Goal: Check status: Check status

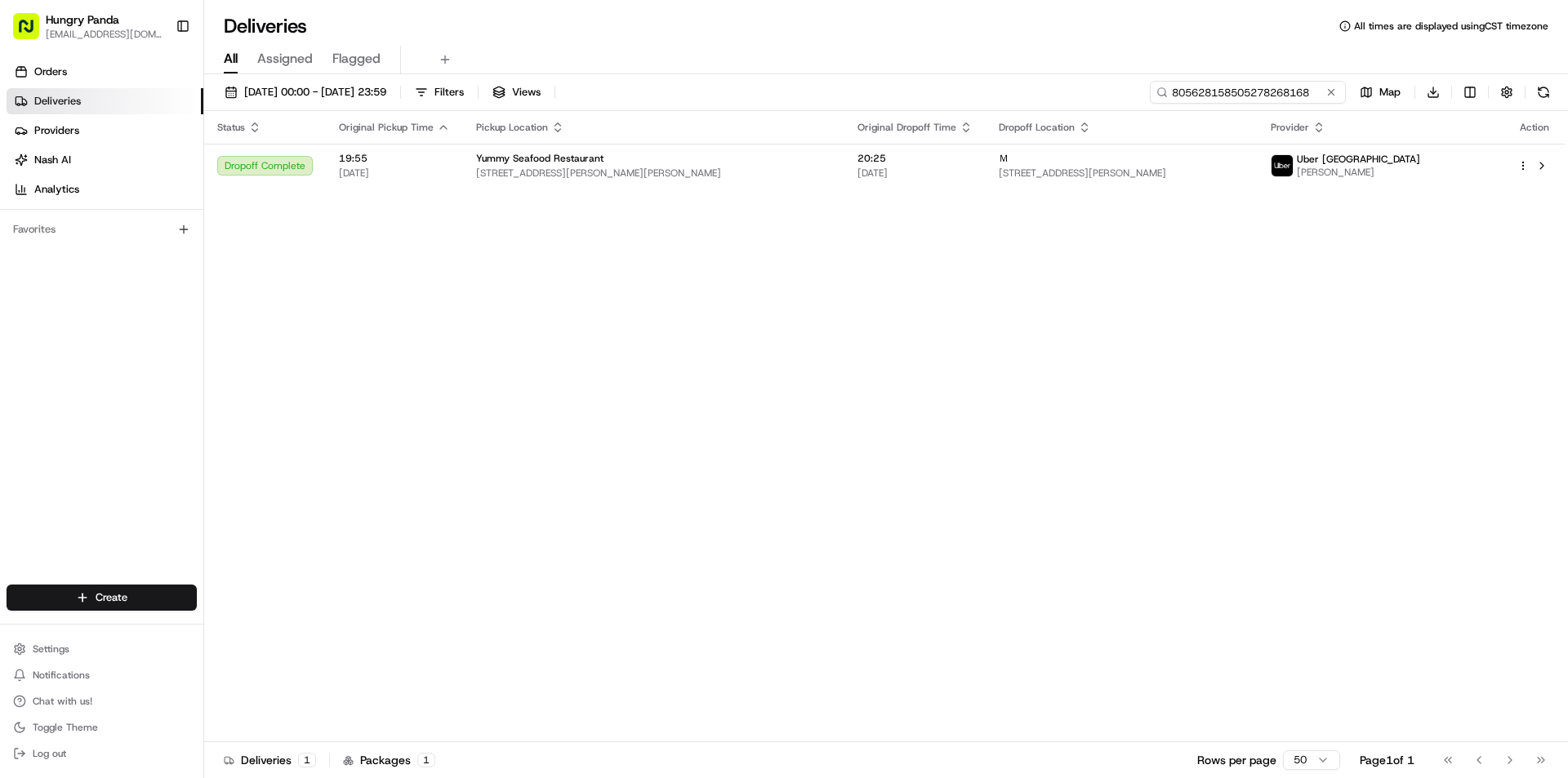
click at [1271, 92] on input "805628158505278268168" at bounding box center [1247, 93] width 196 height 23
paste input "690138004535472871315"
type input "690138004535472871315"
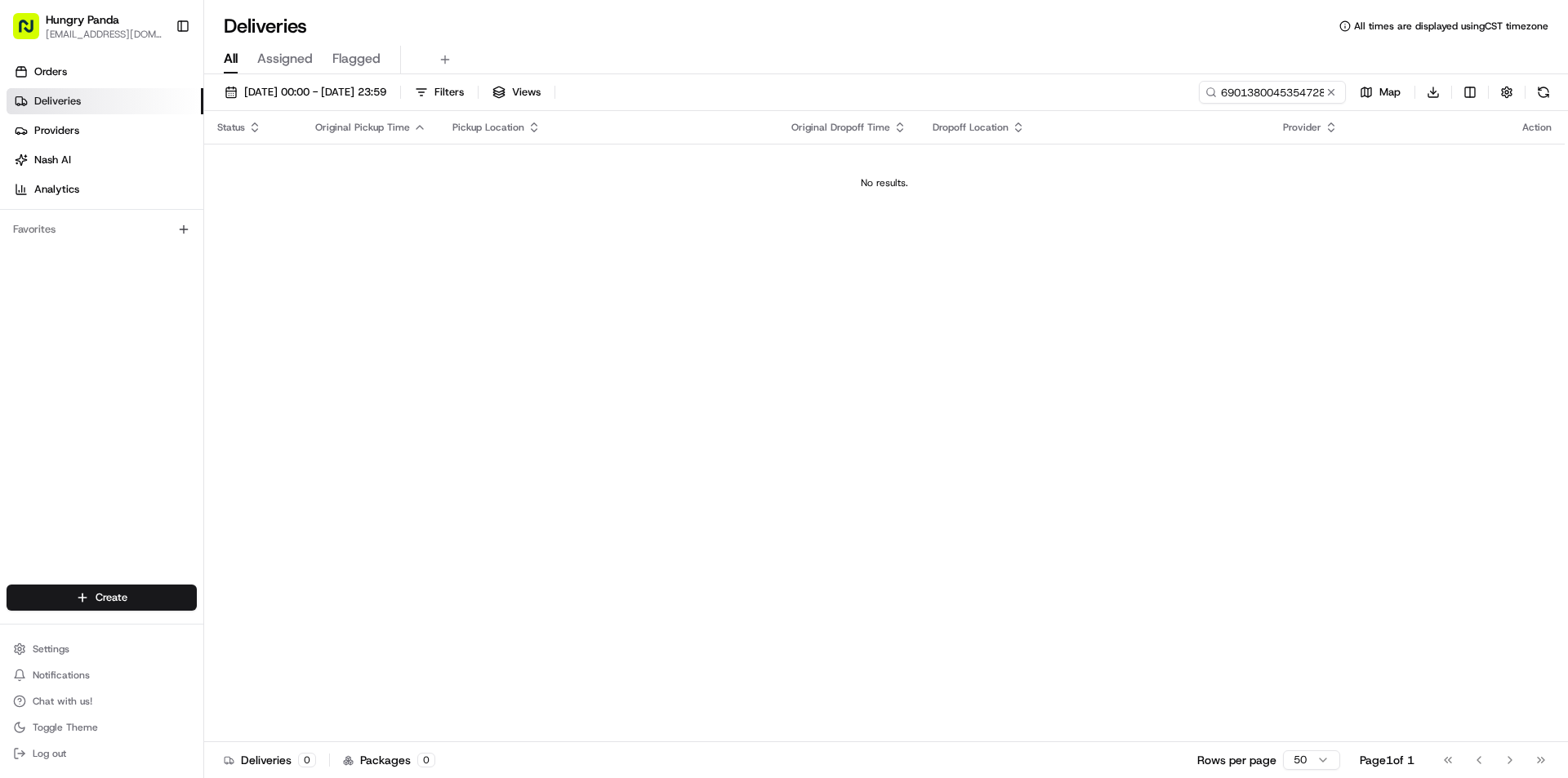
click at [1090, 161] on td "No results." at bounding box center [884, 183] width 1361 height 78
click at [334, 85] on span "[DATE] 00:00 - [DATE] 23:59" at bounding box center [316, 93] width 142 height 15
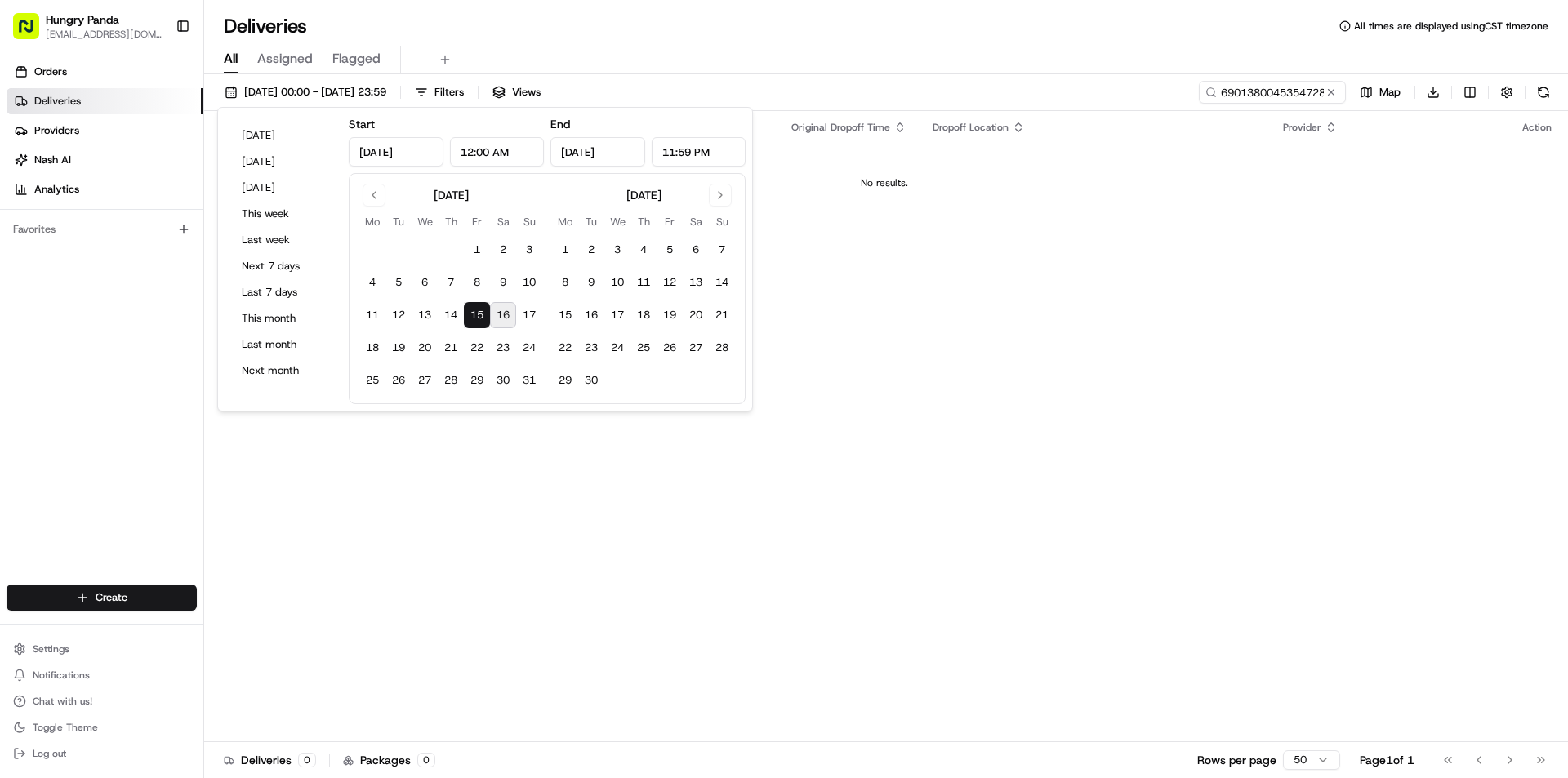
click at [501, 311] on button "16" at bounding box center [503, 315] width 26 height 26
type input "[DATE]"
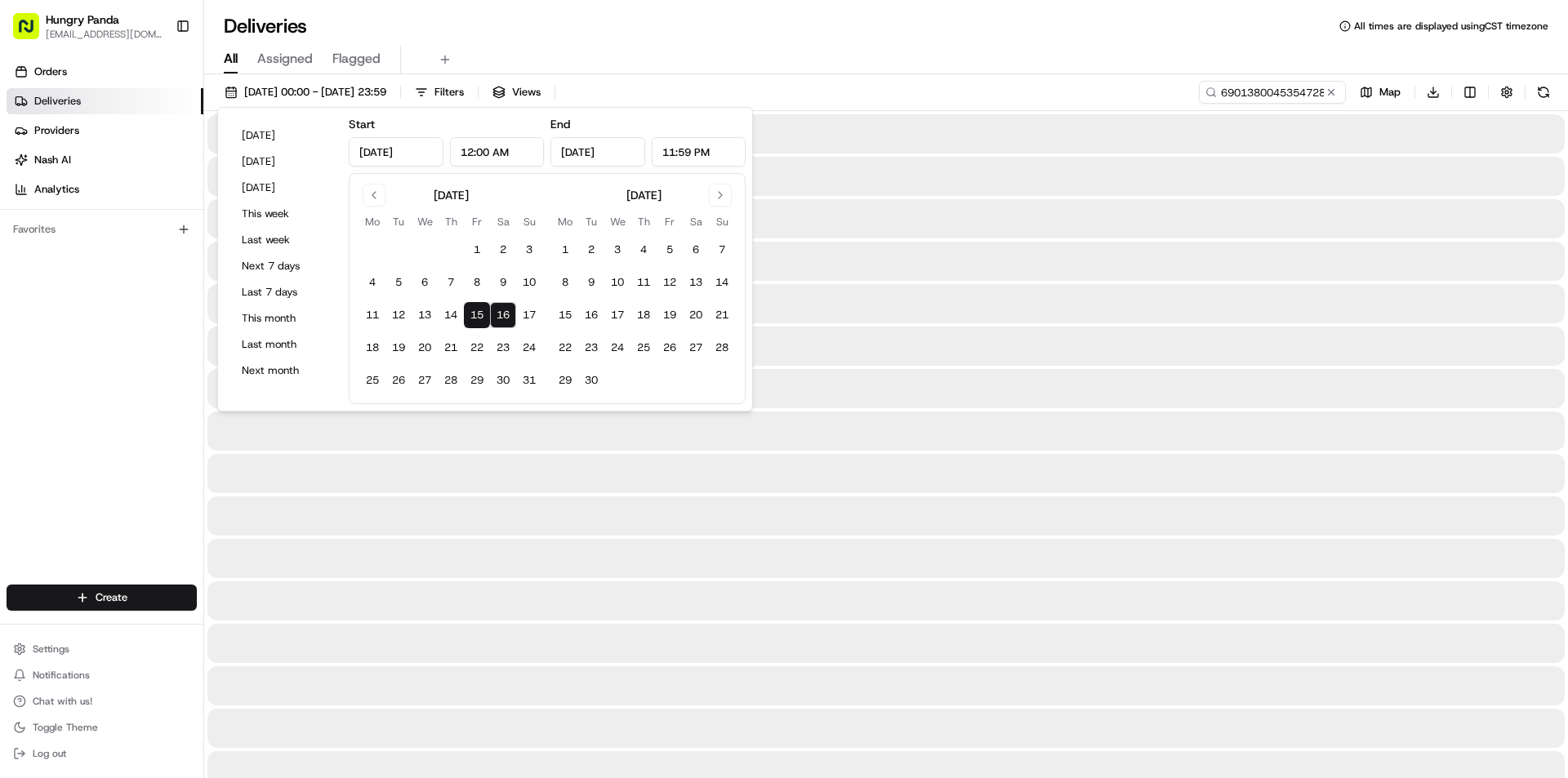
click at [1276, 142] on div at bounding box center [886, 133] width 1357 height 39
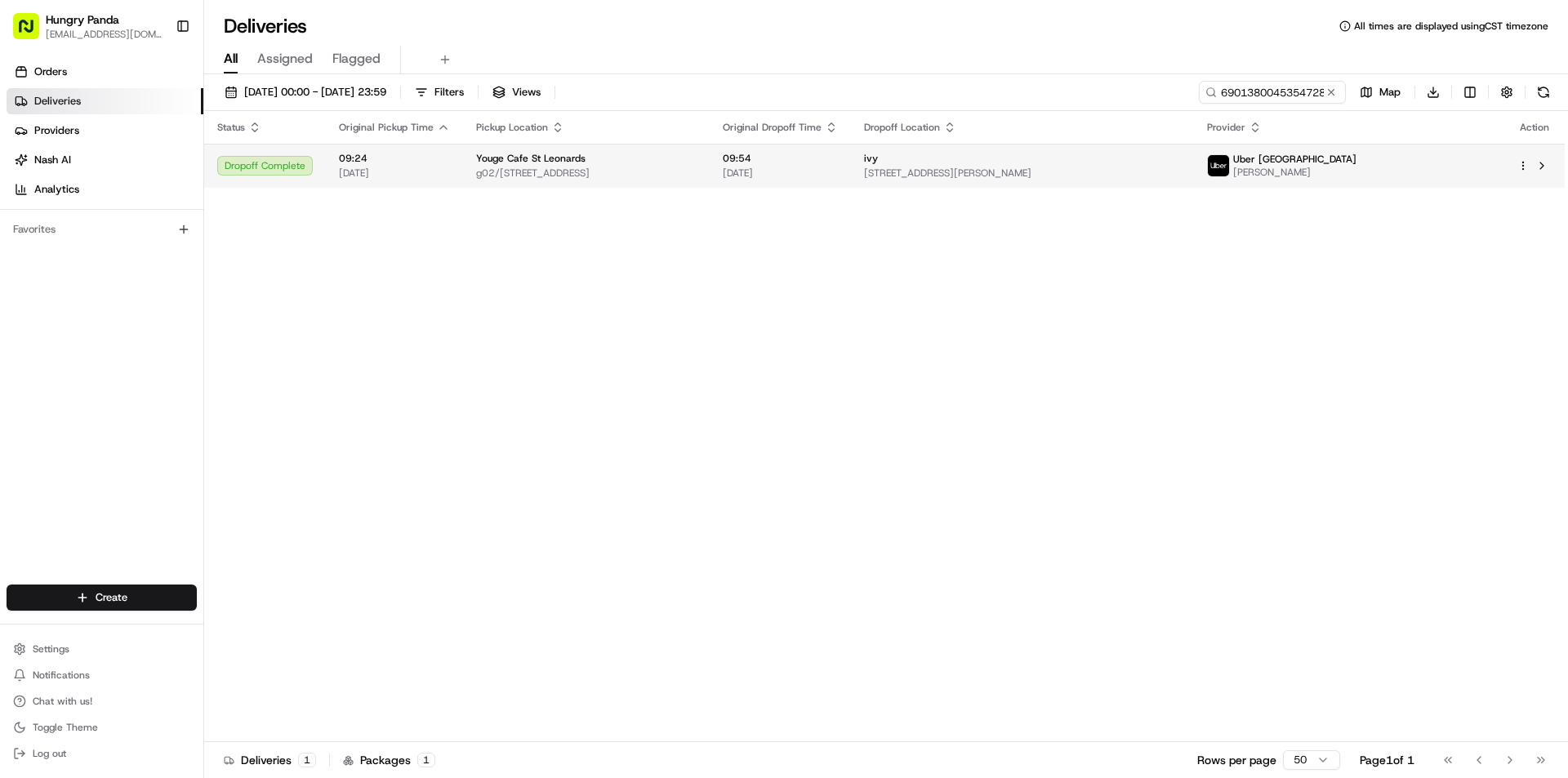
click at [955, 166] on div "ivy [STREET_ADDRESS][PERSON_NAME]" at bounding box center [1022, 166] width 316 height 28
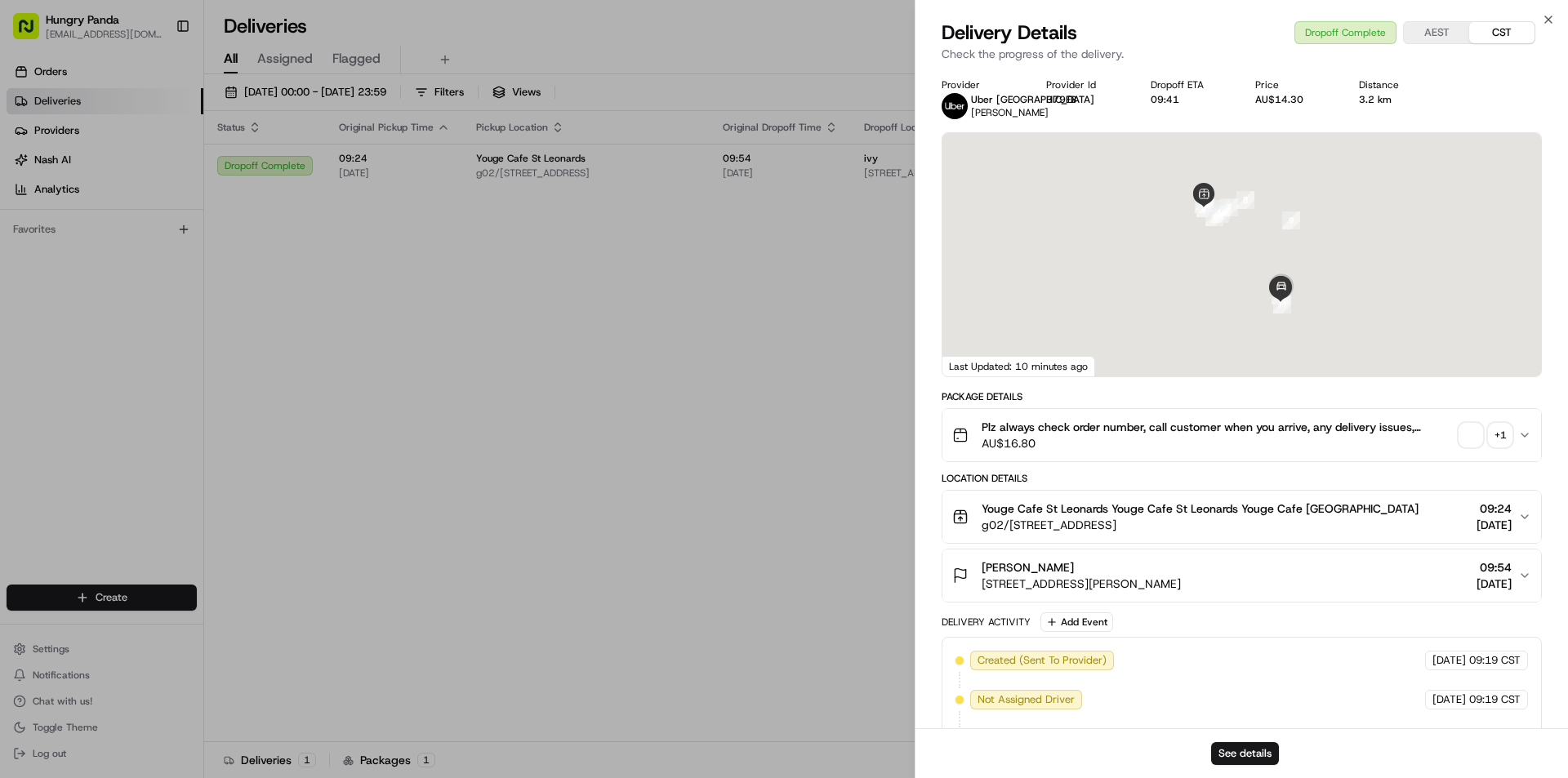
click at [1509, 447] on div "+ 1" at bounding box center [1500, 435] width 23 height 23
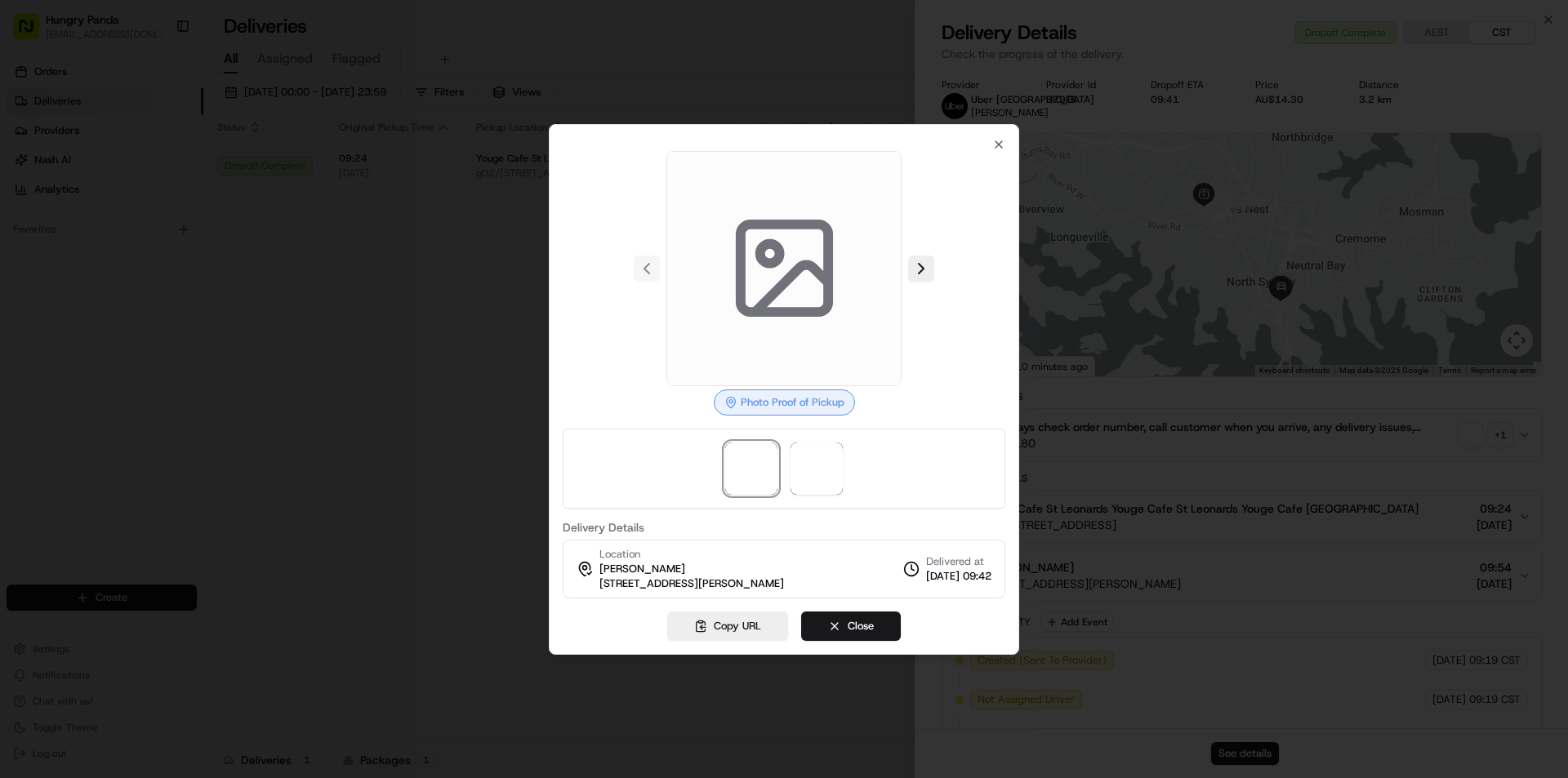
click at [848, 468] on div at bounding box center [784, 468] width 443 height 80
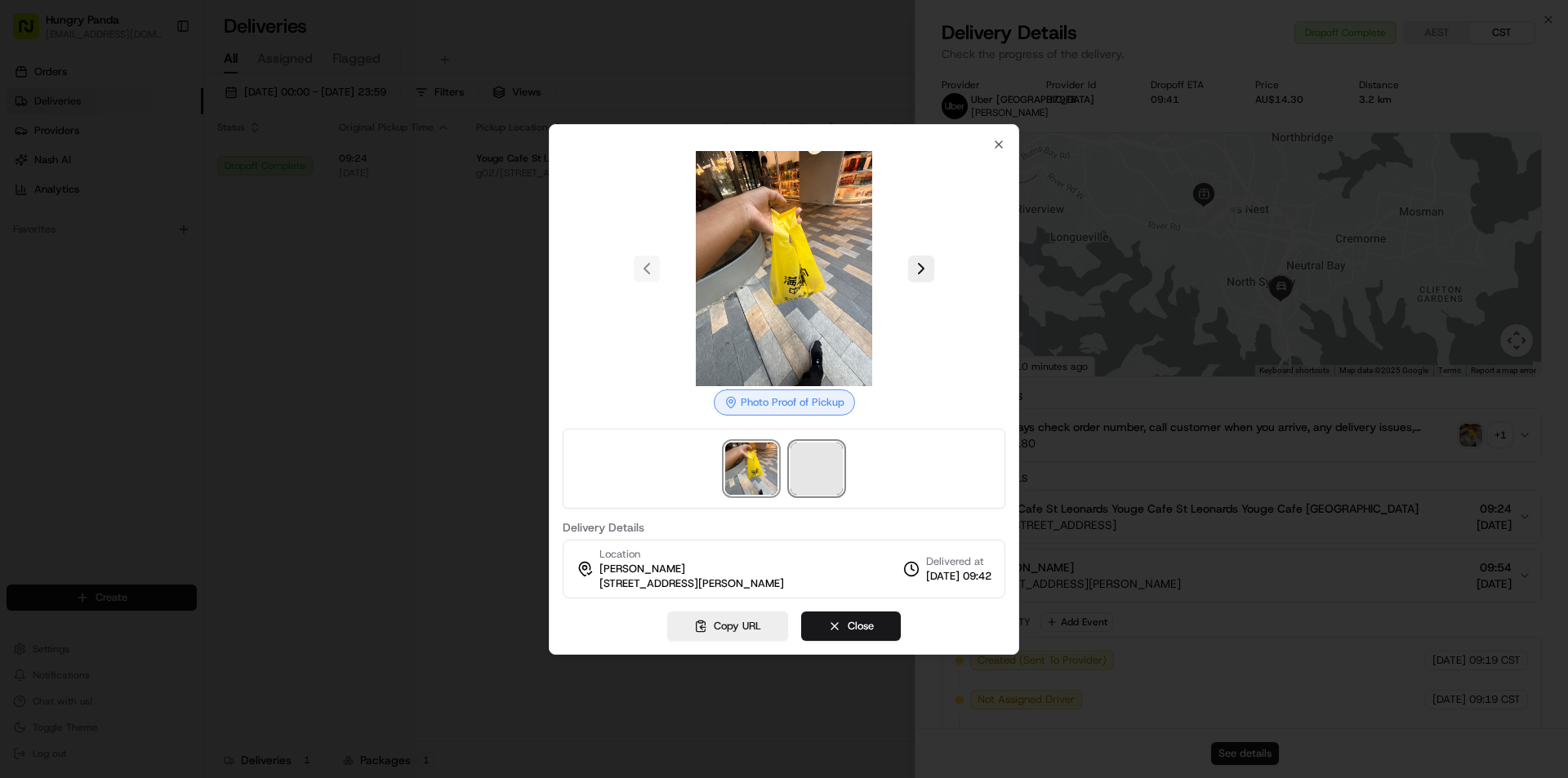
click at [806, 466] on span at bounding box center [816, 468] width 52 height 52
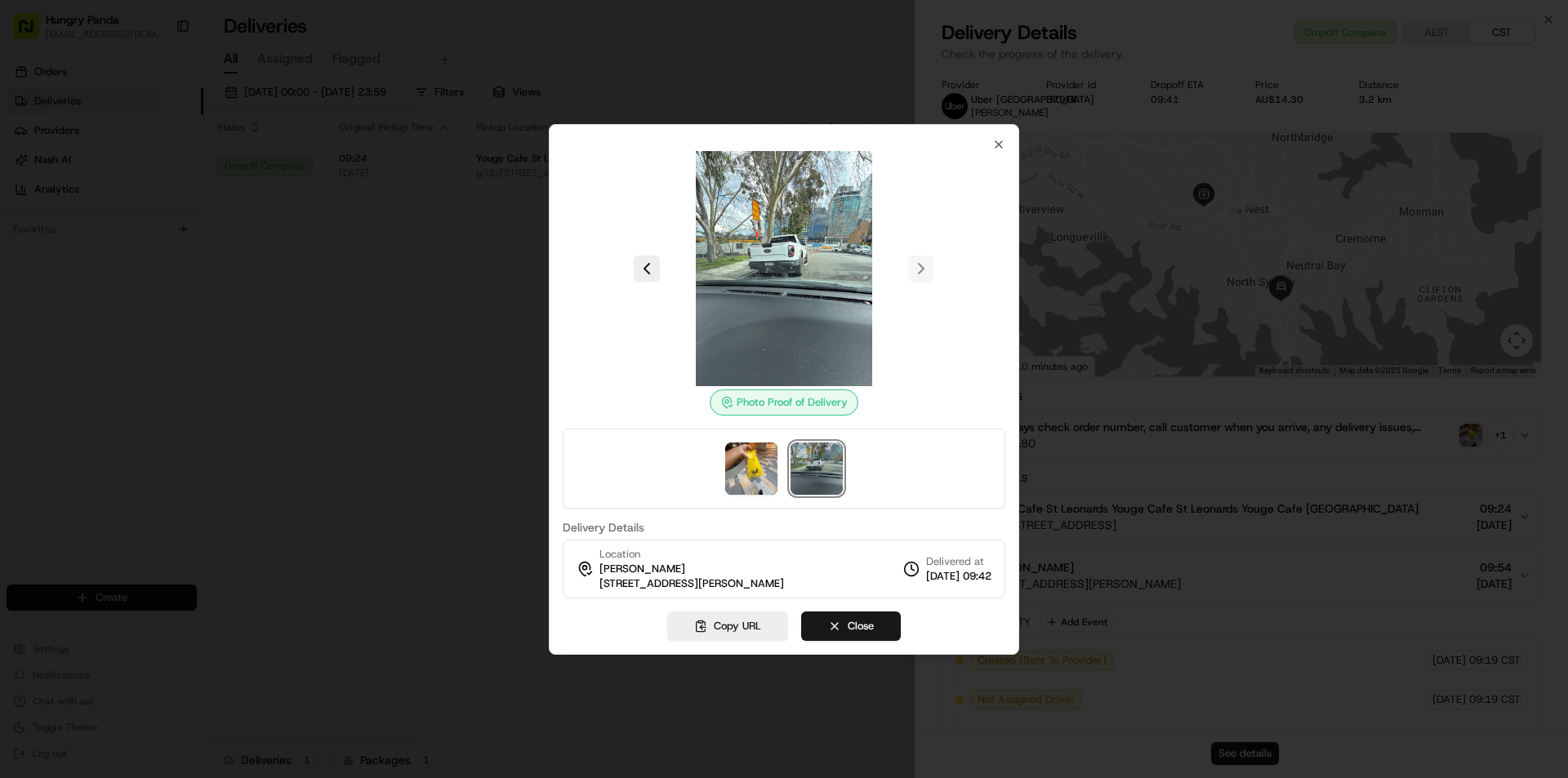
click at [496, 325] on div at bounding box center [784, 389] width 1568 height 778
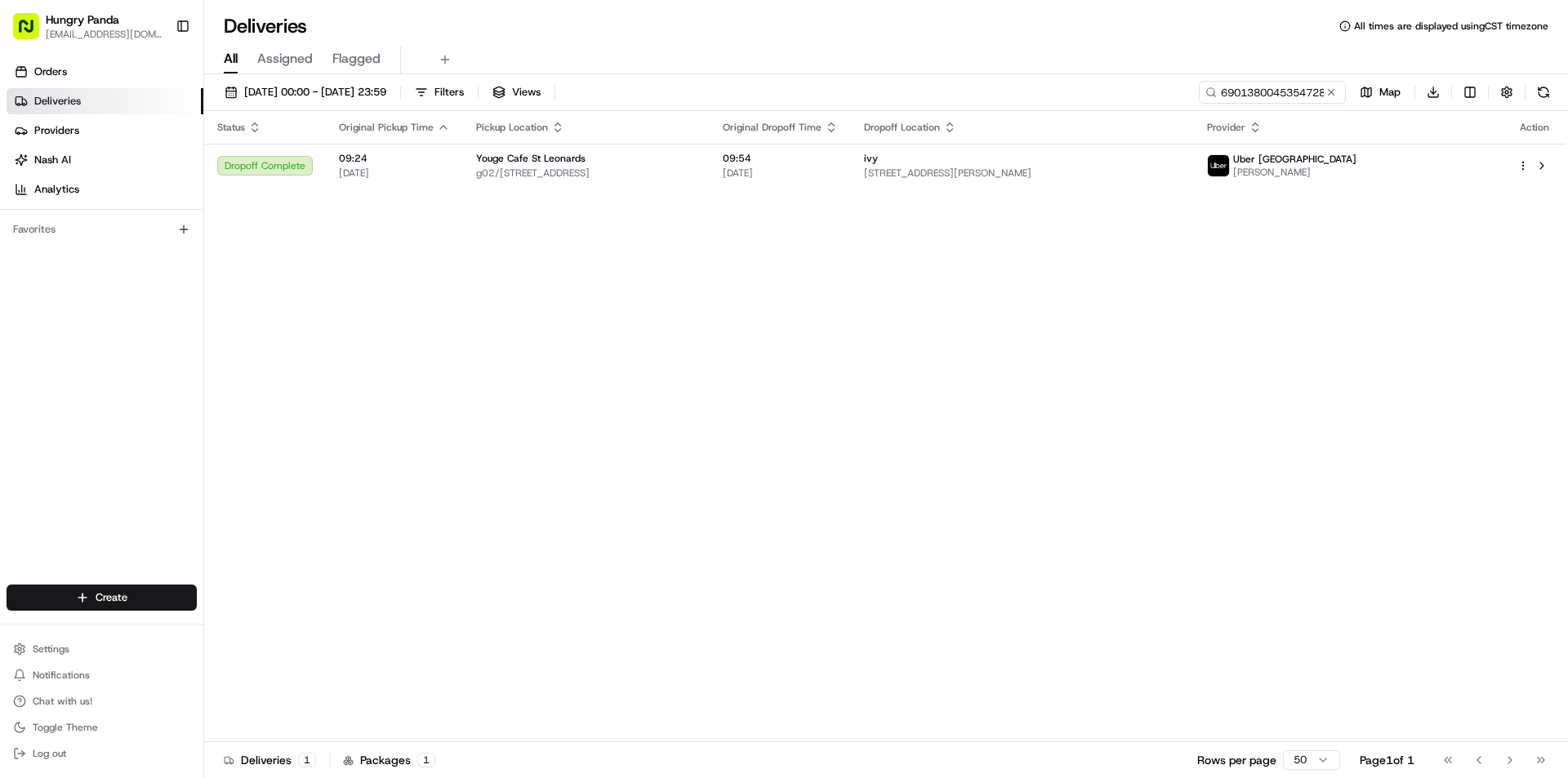
click at [765, 263] on div "Status Original Pickup Time Pickup Location Original Dropoff Time Dropoff Locat…" at bounding box center [884, 426] width 1361 height 631
click at [1271, 88] on input "690138004535472871315" at bounding box center [1247, 93] width 196 height 23
click at [1233, 93] on input "690138004535472871315" at bounding box center [1247, 93] width 196 height 23
paste input "4309322195155743291981"
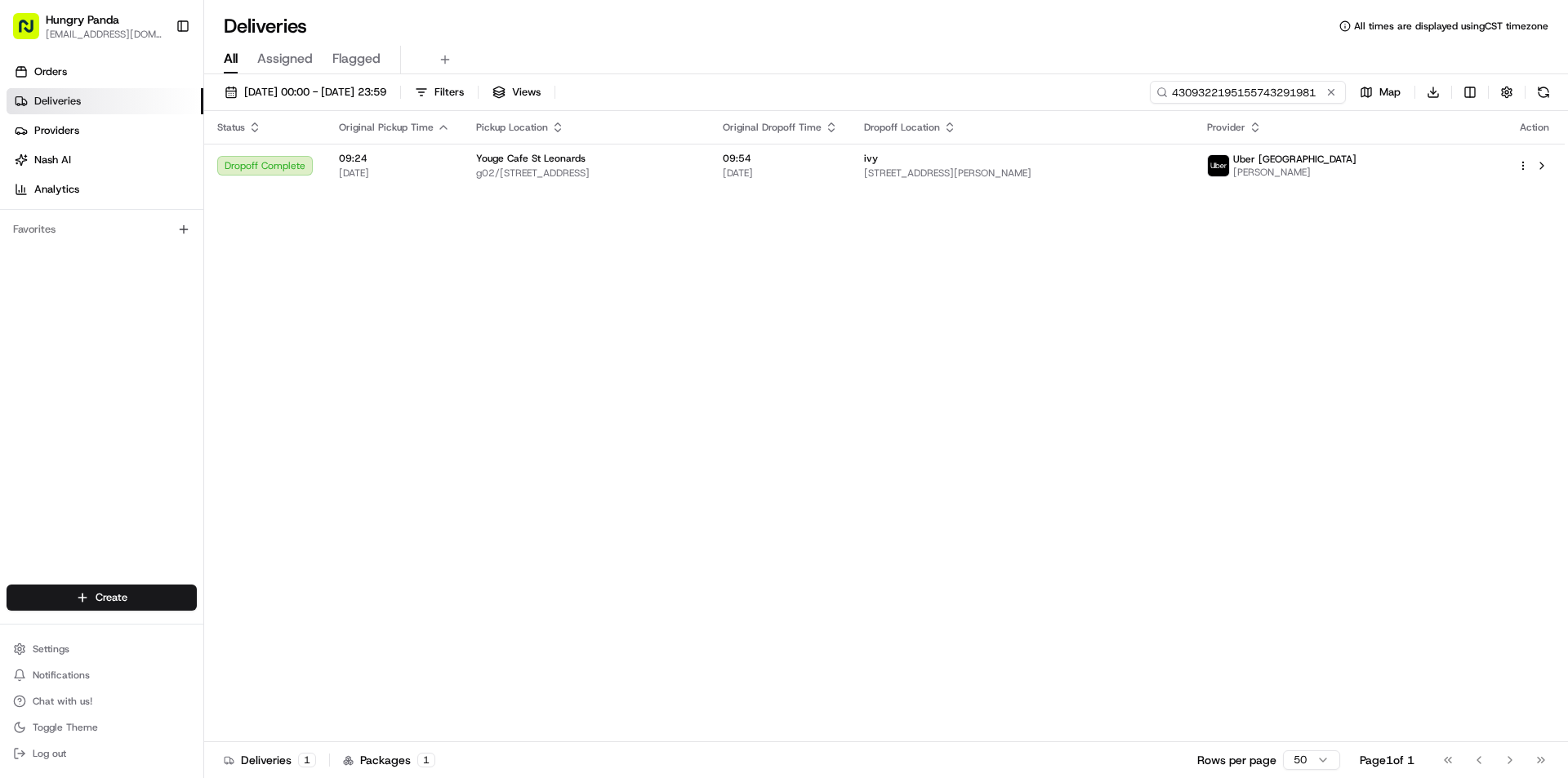
type input "4309322195155743291981"
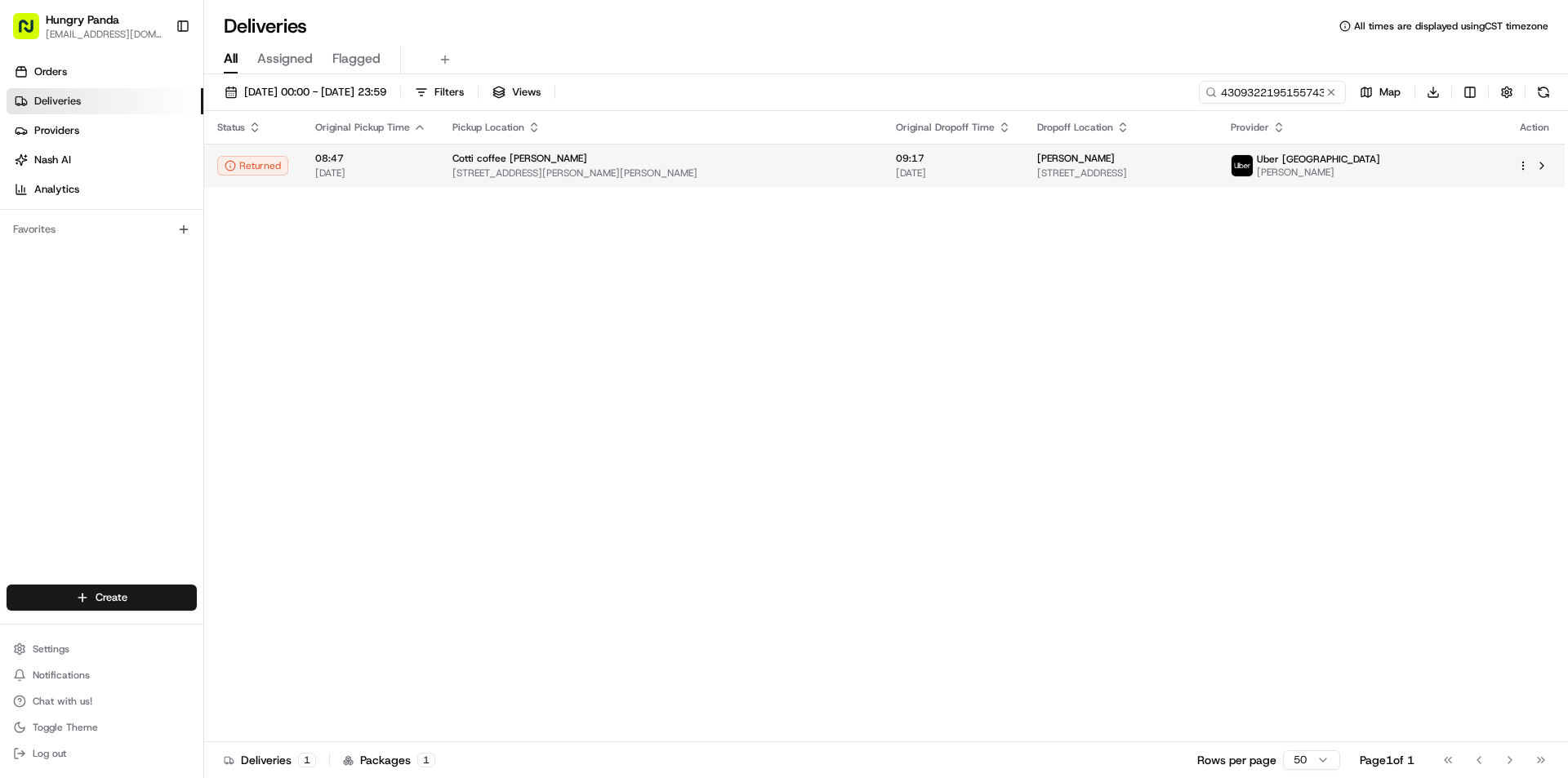
drag, startPoint x: 1152, startPoint y: 193, endPoint x: 1149, endPoint y: 176, distance: 17.3
click at [1152, 193] on div "Status Original Pickup Time Pickup Location Original Dropoff Time Dropoff Locat…" at bounding box center [884, 426] width 1361 height 631
click at [1146, 168] on span "[STREET_ADDRESS]" at bounding box center [1121, 173] width 168 height 13
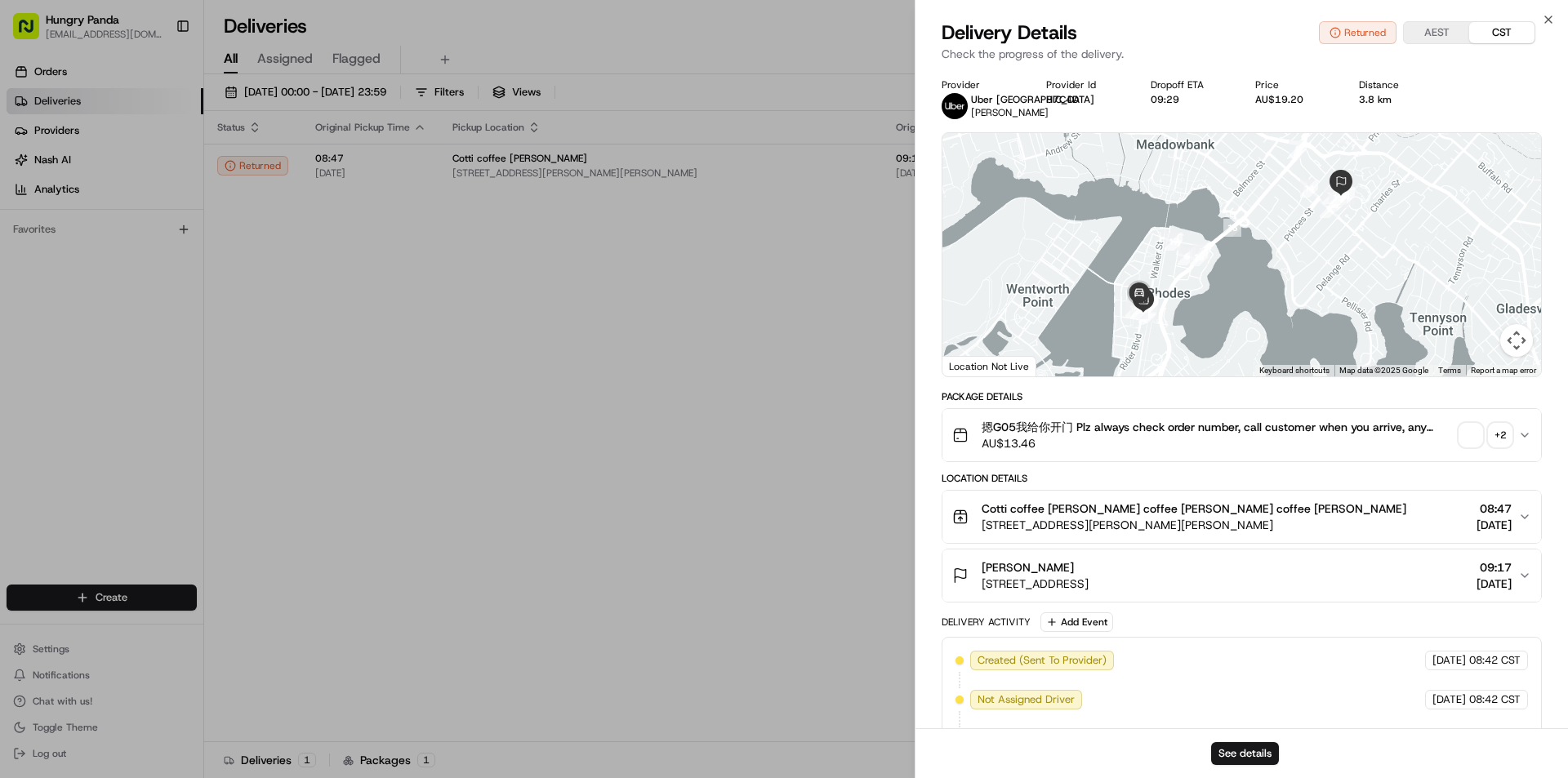
click at [1490, 423] on div "摁G05我给你开门 Plz always check order number, call customer when you arrive, any del…" at bounding box center [1235, 435] width 566 height 33
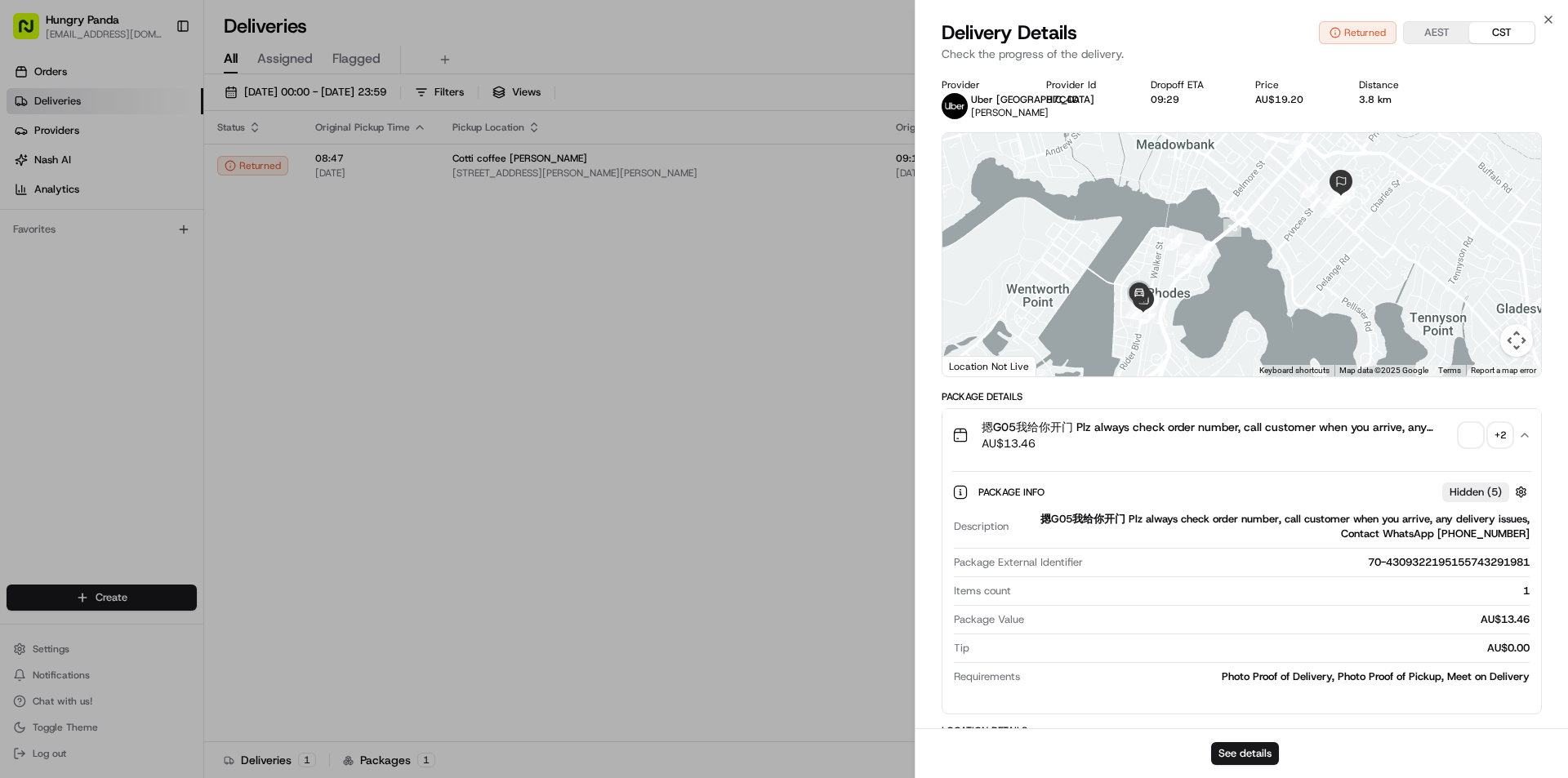
click at [1493, 431] on div "+ 2" at bounding box center [1500, 435] width 23 height 23
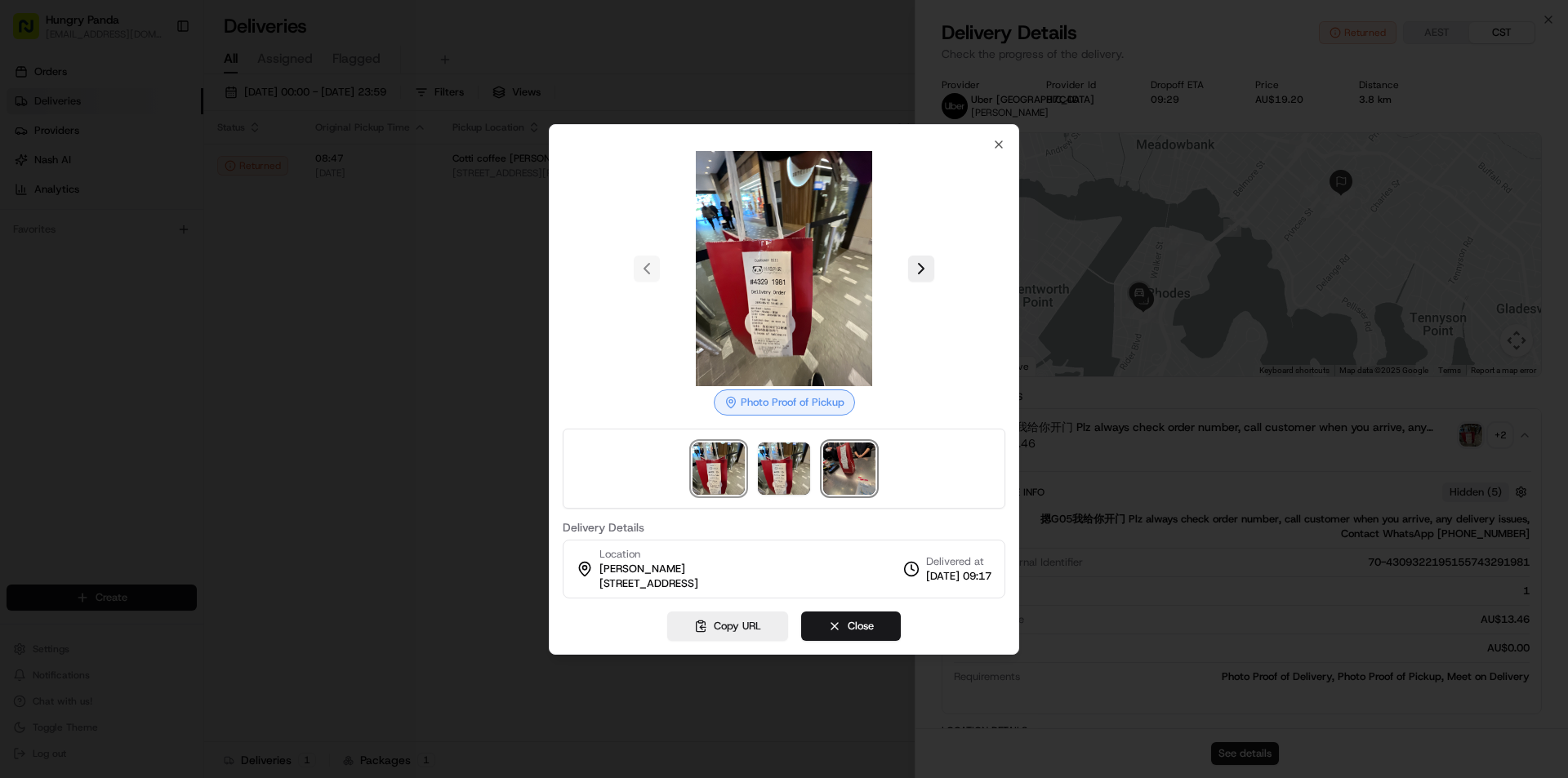
click at [854, 493] on img at bounding box center [849, 468] width 52 height 52
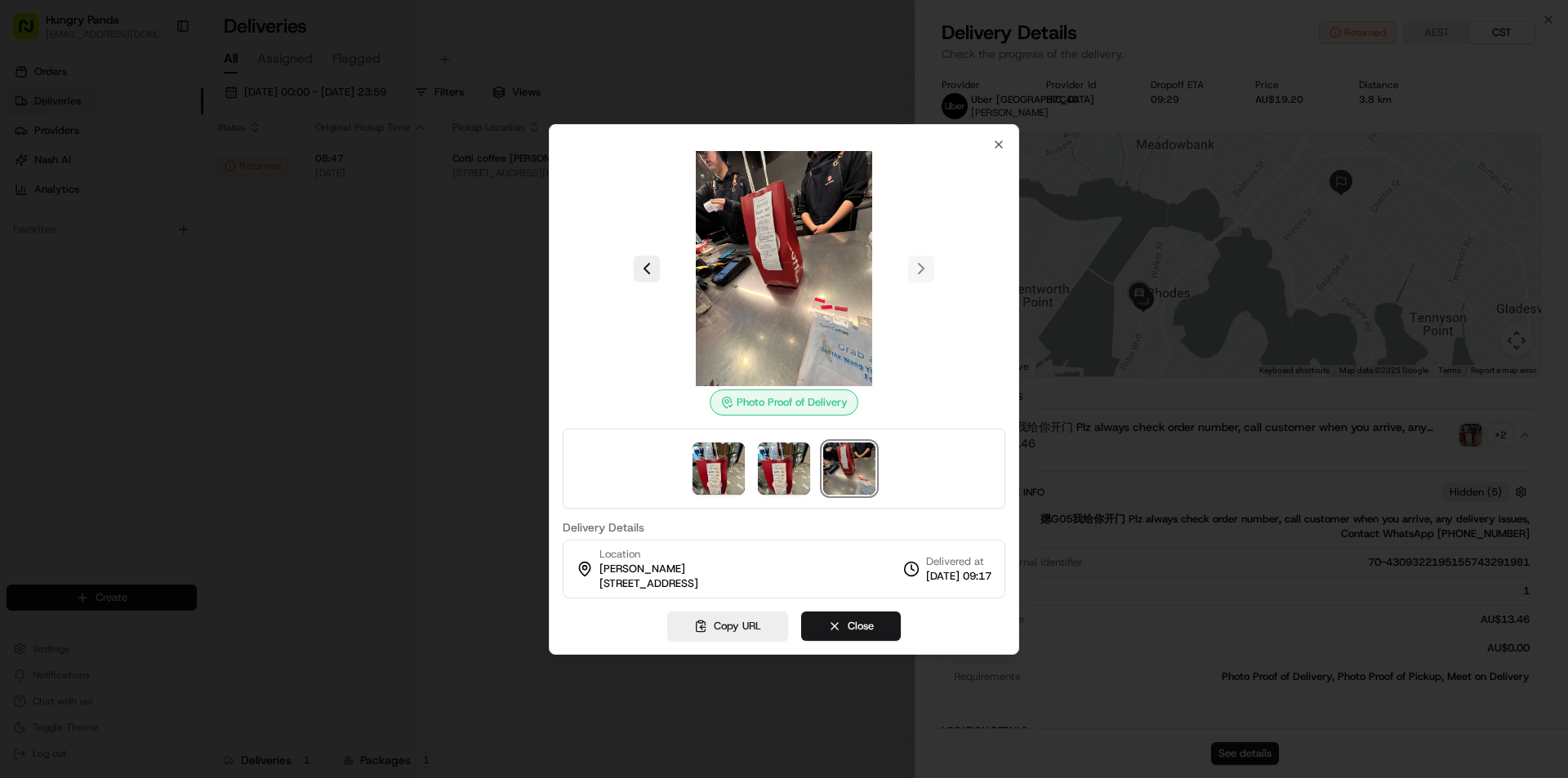
drag, startPoint x: 991, startPoint y: 147, endPoint x: 1005, endPoint y: 151, distance: 14.6
click at [991, 147] on div "Photo Proof of Delivery Delivery Details Location [GEOGRAPHIC_DATA][PERSON_NAME…" at bounding box center [784, 368] width 443 height 461
click at [1005, 151] on div at bounding box center [784, 268] width 443 height 235
click at [1002, 144] on icon "button" at bounding box center [999, 145] width 13 height 13
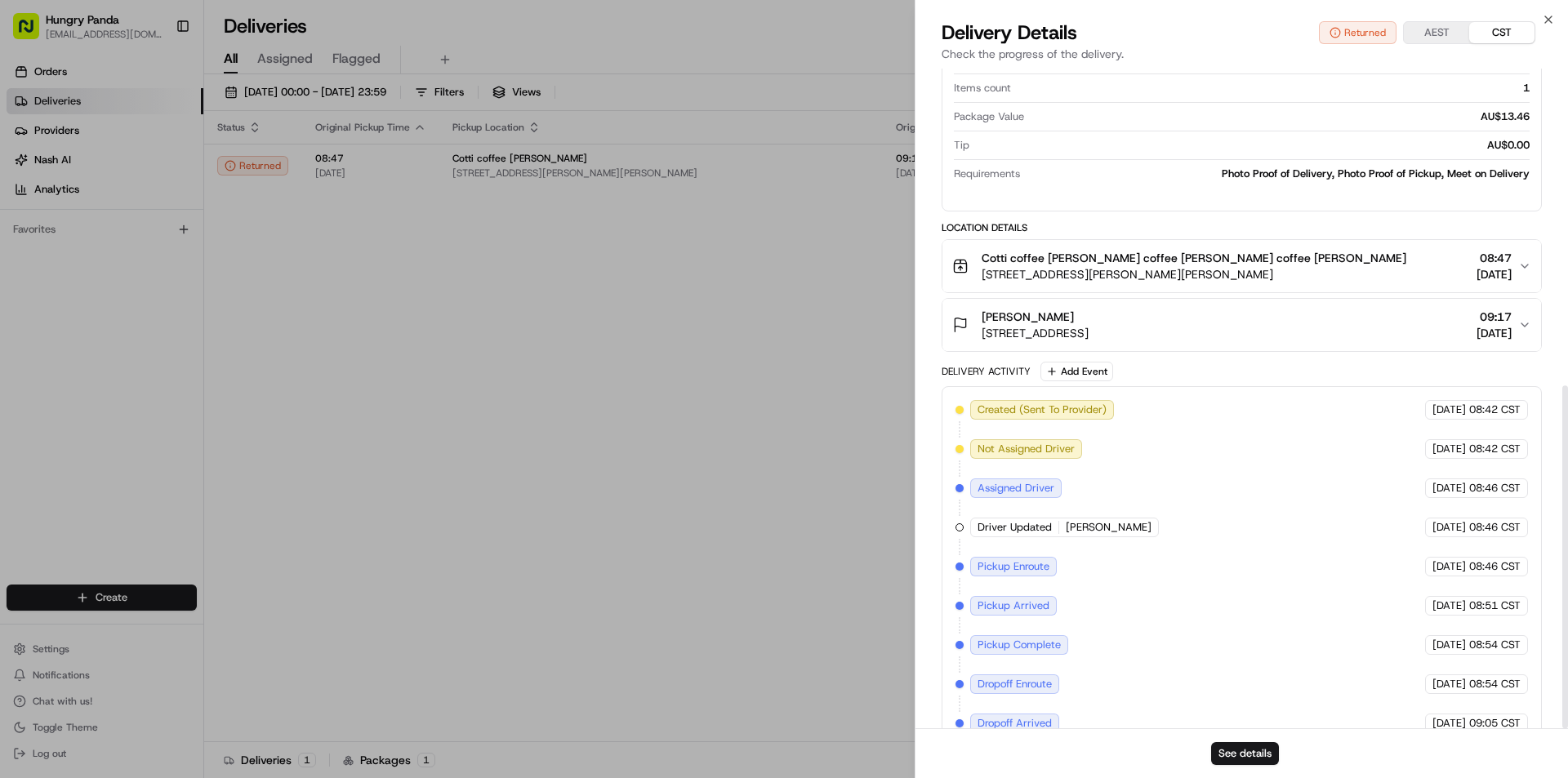
scroll to position [610, 0]
